Goal: Task Accomplishment & Management: Manage account settings

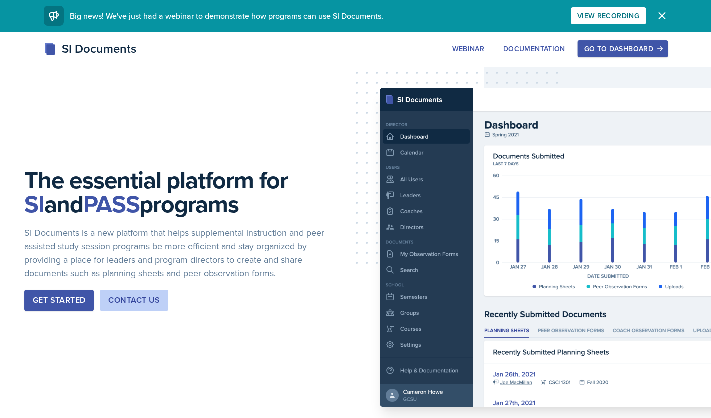
click at [596, 52] on div "Go to Dashboard" at bounding box center [622, 49] width 77 height 8
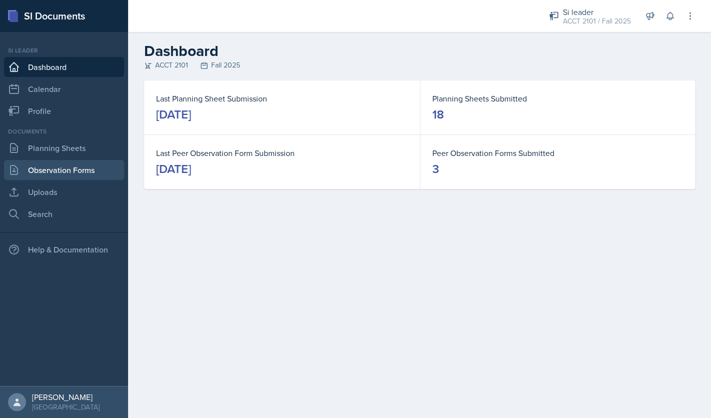
click at [96, 173] on link "Observation Forms" at bounding box center [64, 170] width 120 height 20
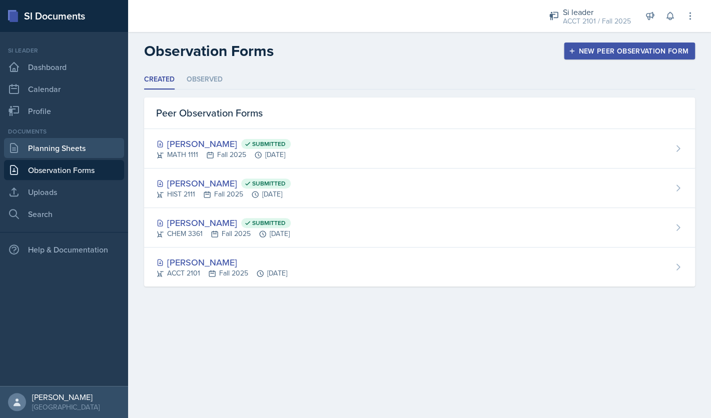
click at [63, 150] on link "Planning Sheets" at bounding box center [64, 148] width 120 height 20
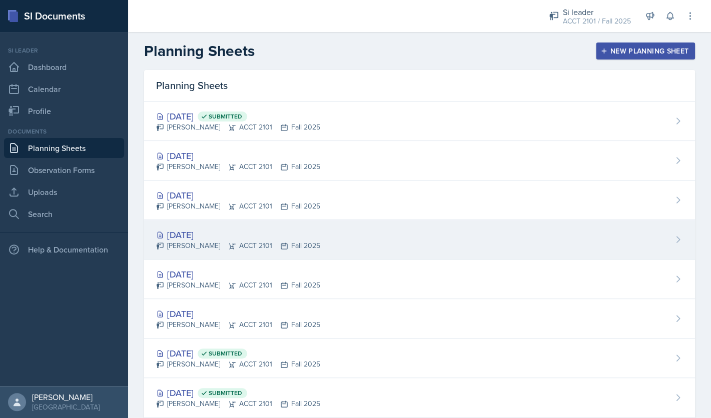
scroll to position [118, 0]
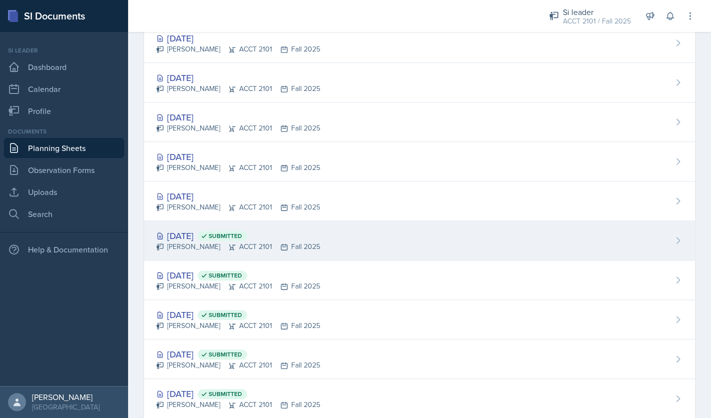
click at [206, 236] on div "[DATE] Submitted" at bounding box center [238, 236] width 164 height 14
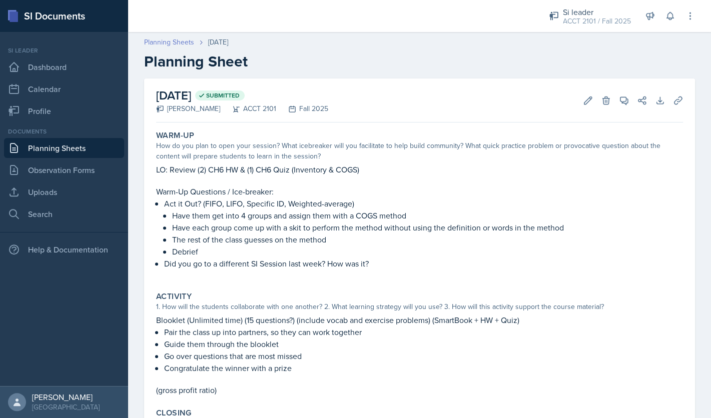
click at [181, 47] on link "Planning Sheets" at bounding box center [169, 42] width 50 height 11
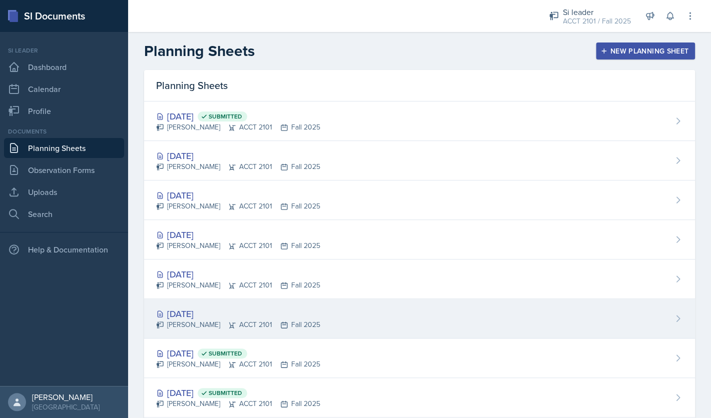
click at [216, 315] on div "[DATE]" at bounding box center [238, 314] width 164 height 14
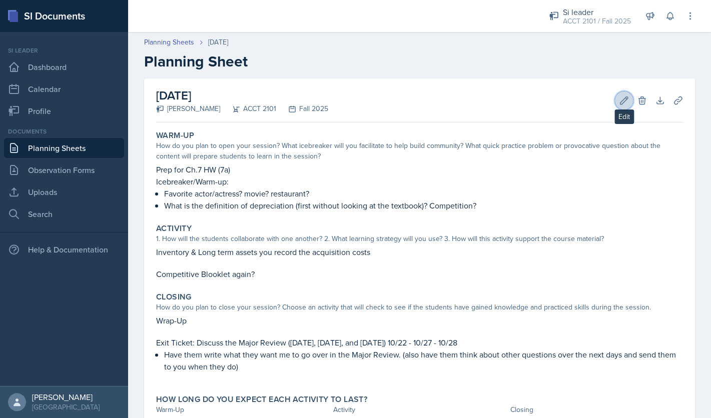
click at [622, 106] on button "Edit" at bounding box center [624, 101] width 18 height 18
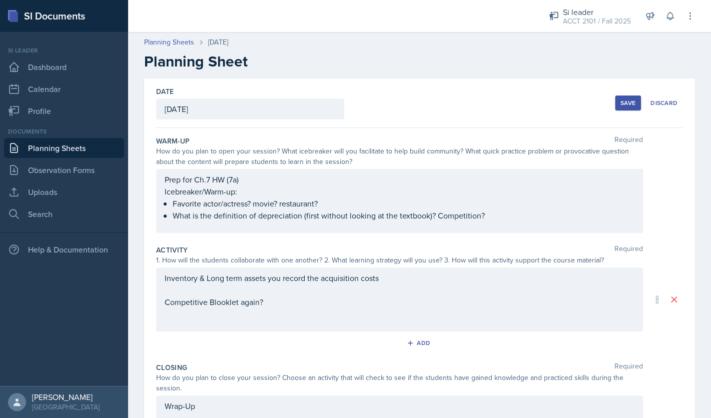
click at [317, 312] on div "Inventory & Long term assets you record the acquisition costs Competitive Blook…" at bounding box center [399, 300] width 487 height 64
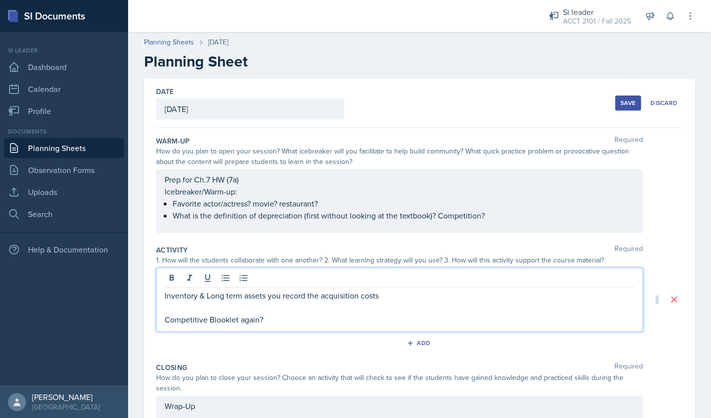
click at [287, 321] on p "Competitive Blooklet again?" at bounding box center [400, 320] width 470 height 12
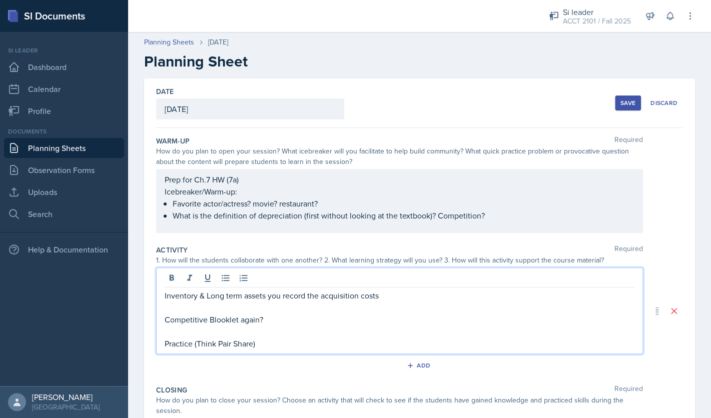
click at [623, 105] on div "Save" at bounding box center [628, 103] width 15 height 8
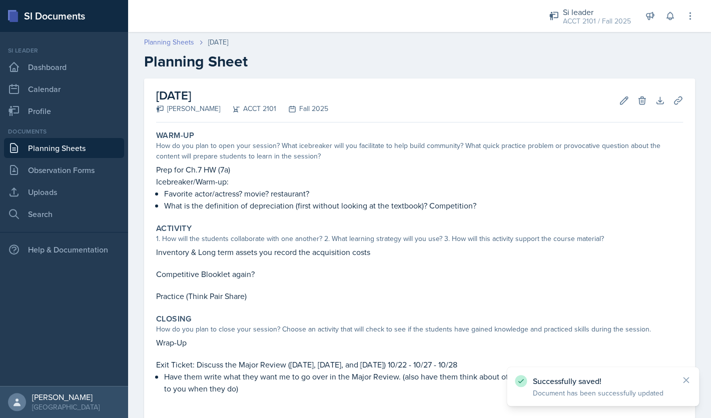
click at [182, 41] on link "Planning Sheets" at bounding box center [169, 42] width 50 height 11
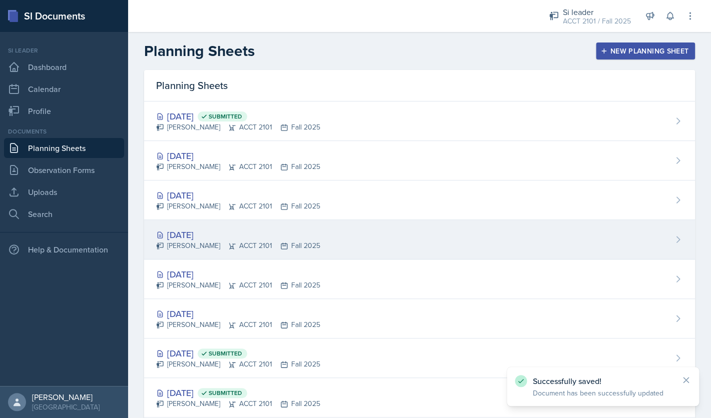
scroll to position [130, 0]
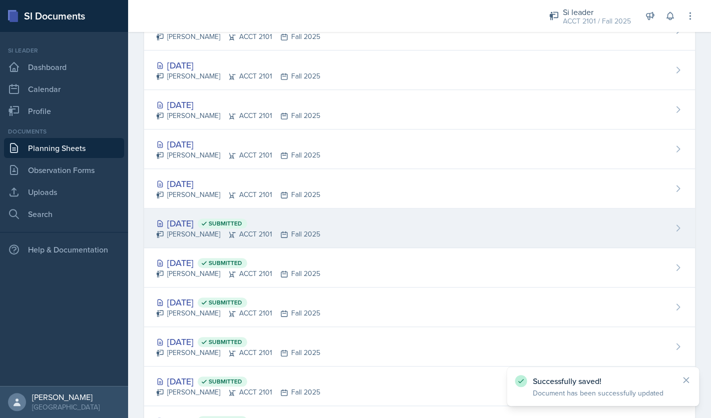
click at [195, 227] on div "[DATE] Submitted" at bounding box center [238, 224] width 164 height 14
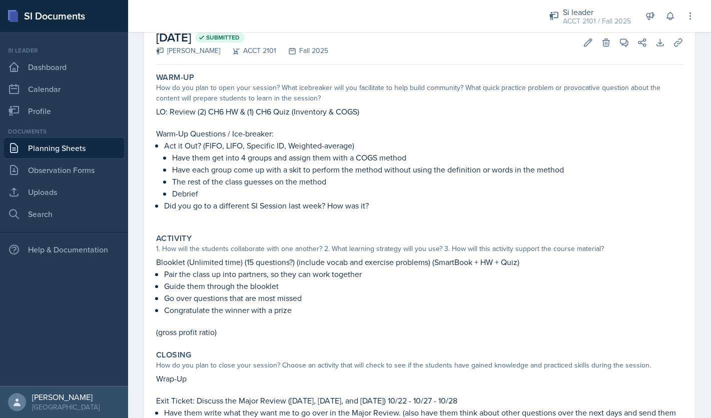
scroll to position [26, 0]
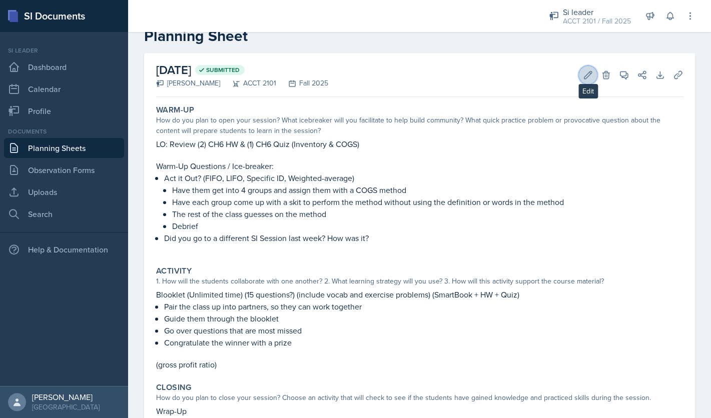
click at [586, 77] on icon at bounding box center [588, 75] width 10 height 10
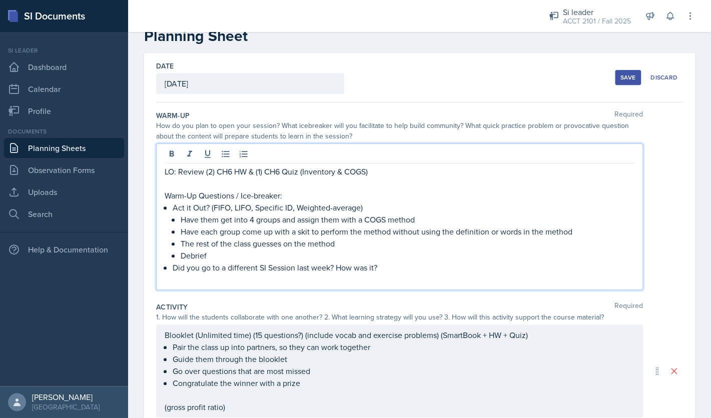
click at [309, 178] on div "LO: Review (2) CH6 HW & (1) CH6 Quiz (Inventory & COGS) Warm-Up Questions / Ice…" at bounding box center [400, 226] width 470 height 120
